Goal: Information Seeking & Learning: Learn about a topic

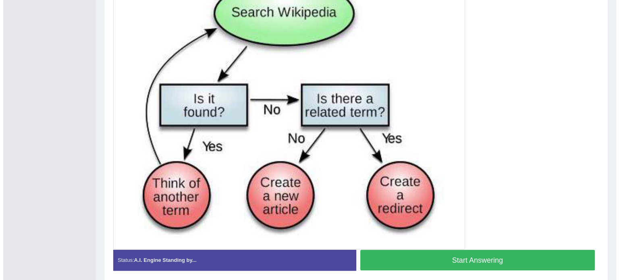
scroll to position [234, 0]
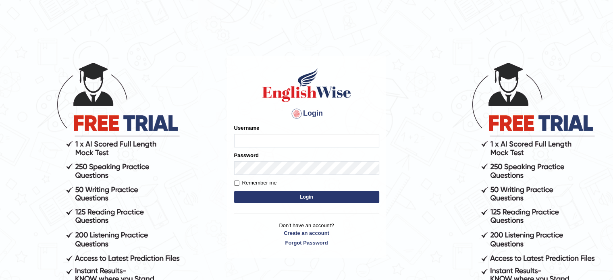
type input "Nigampatel"
drag, startPoint x: 0, startPoint y: 0, endPoint x: 290, endPoint y: 204, distance: 354.2
click at [290, 204] on form "Please fix the following errors: Username Nigampatel Password Remember me Login" at bounding box center [306, 164] width 145 height 81
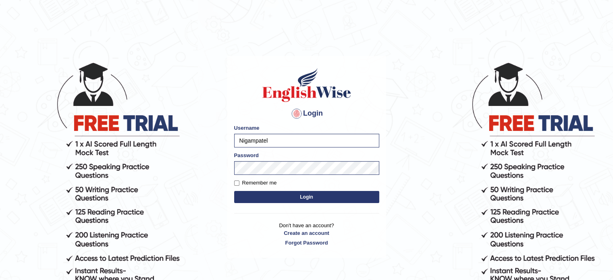
click at [286, 193] on button "Login" at bounding box center [306, 197] width 145 height 12
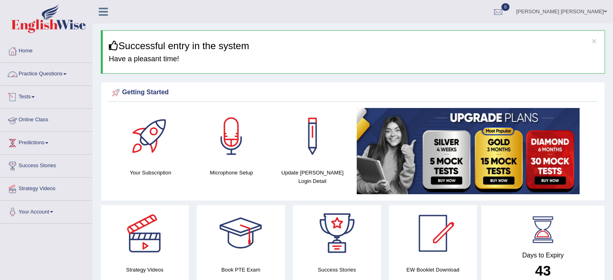
click at [66, 72] on link "Practice Questions" at bounding box center [46, 73] width 92 height 20
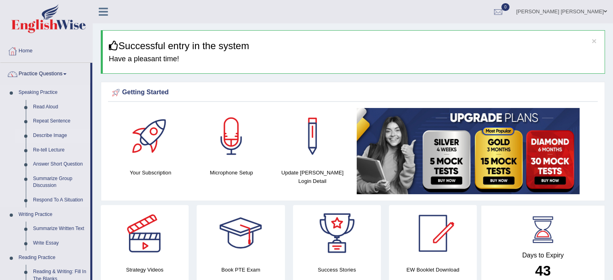
click at [56, 131] on link "Describe Image" at bounding box center [59, 136] width 61 height 15
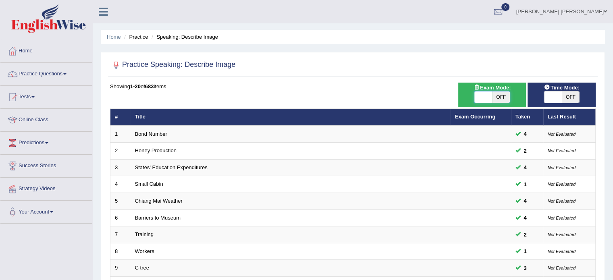
click at [482, 98] on span at bounding box center [484, 97] width 18 height 11
checkbox input "true"
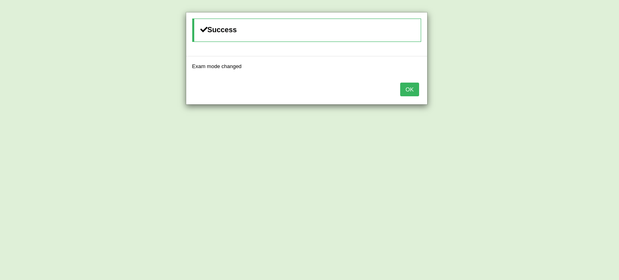
click at [409, 85] on button "OK" at bounding box center [409, 90] width 19 height 14
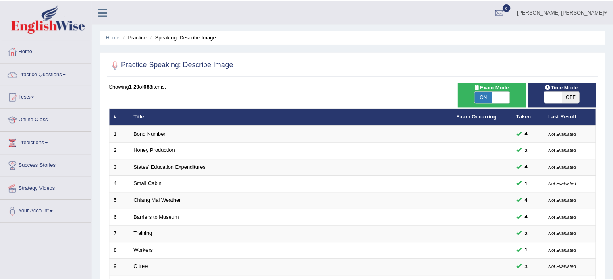
scroll to position [64, 0]
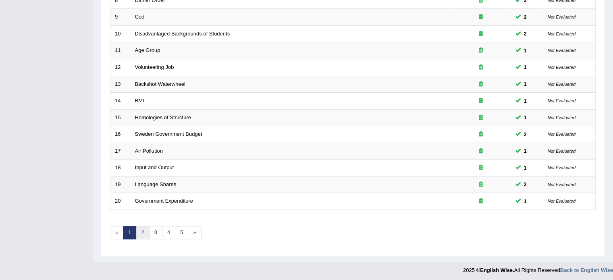
click at [144, 232] on link "2" at bounding box center [142, 232] width 13 height 13
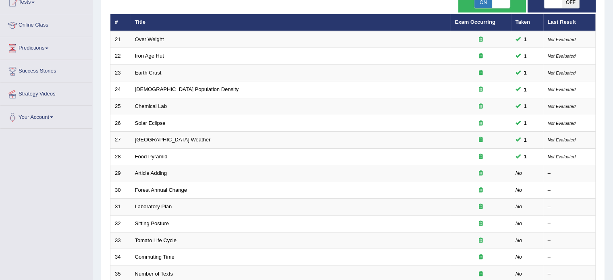
scroll to position [113, 0]
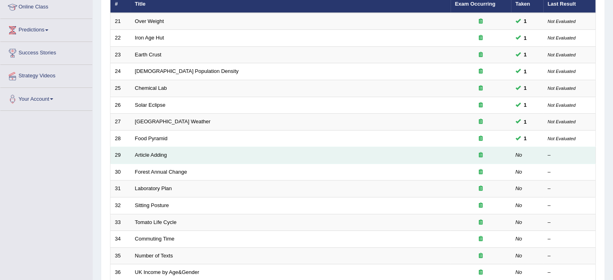
click at [149, 157] on td "Article Adding" at bounding box center [291, 155] width 320 height 17
click at [148, 154] on link "Article Adding" at bounding box center [151, 155] width 32 height 6
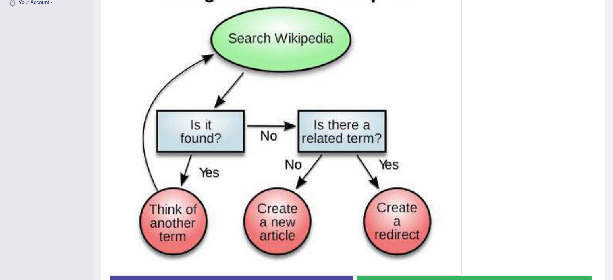
scroll to position [226, 0]
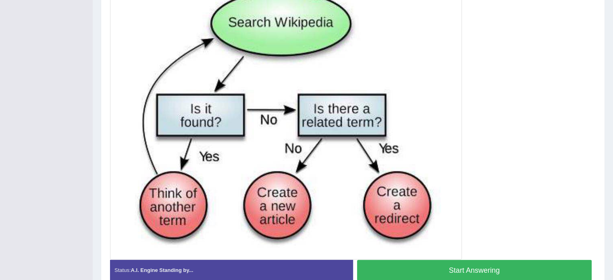
click at [460, 265] on button "Start Answering" at bounding box center [474, 270] width 235 height 21
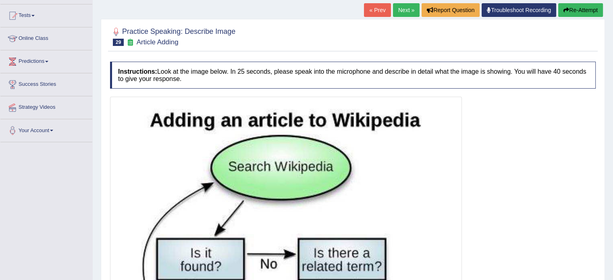
scroll to position [81, 0]
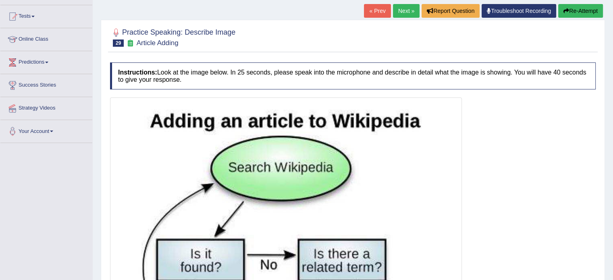
click at [570, 11] on button "Re-Attempt" at bounding box center [581, 11] width 45 height 14
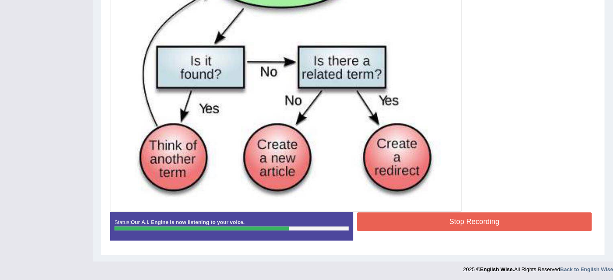
scroll to position [274, 0]
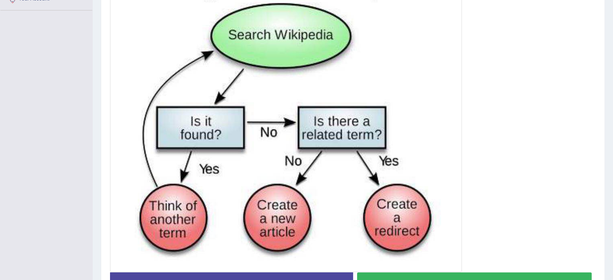
scroll to position [226, 0]
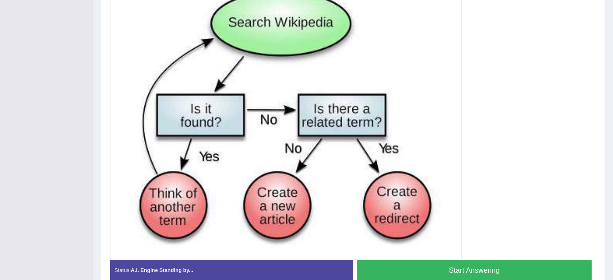
click at [419, 269] on button "Start Answering" at bounding box center [474, 270] width 235 height 21
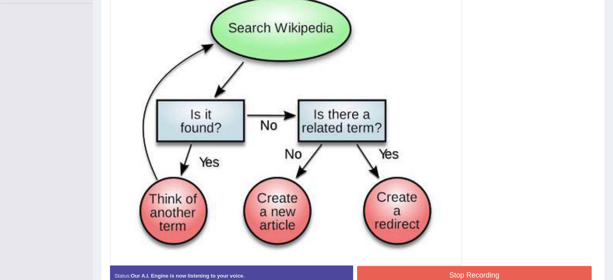
scroll to position [258, 0]
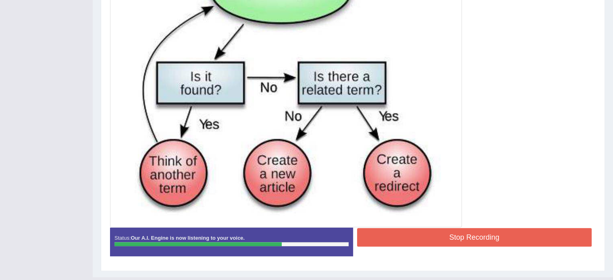
click at [418, 232] on button "Stop Recording" at bounding box center [474, 237] width 235 height 19
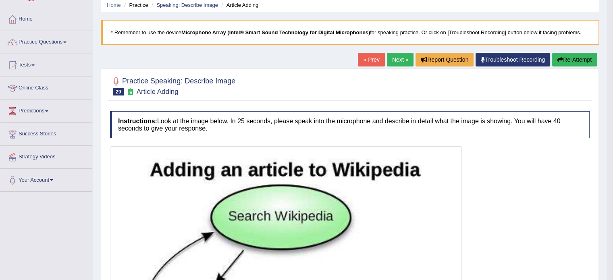
scroll to position [31, 0]
